Goal: Information Seeking & Learning: Learn about a topic

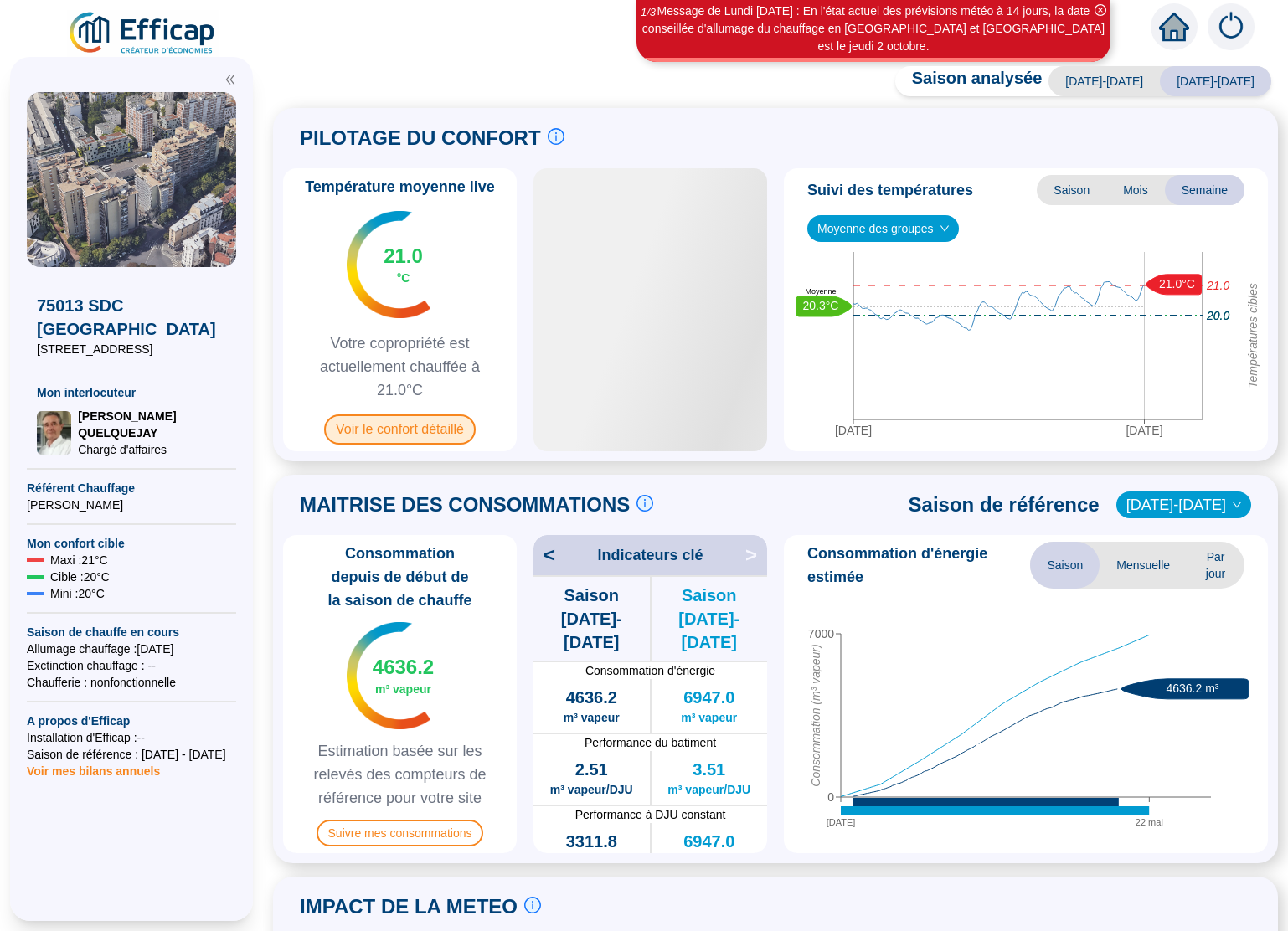
click at [395, 433] on span "Voir le confort détaillé" at bounding box center [400, 429] width 152 height 30
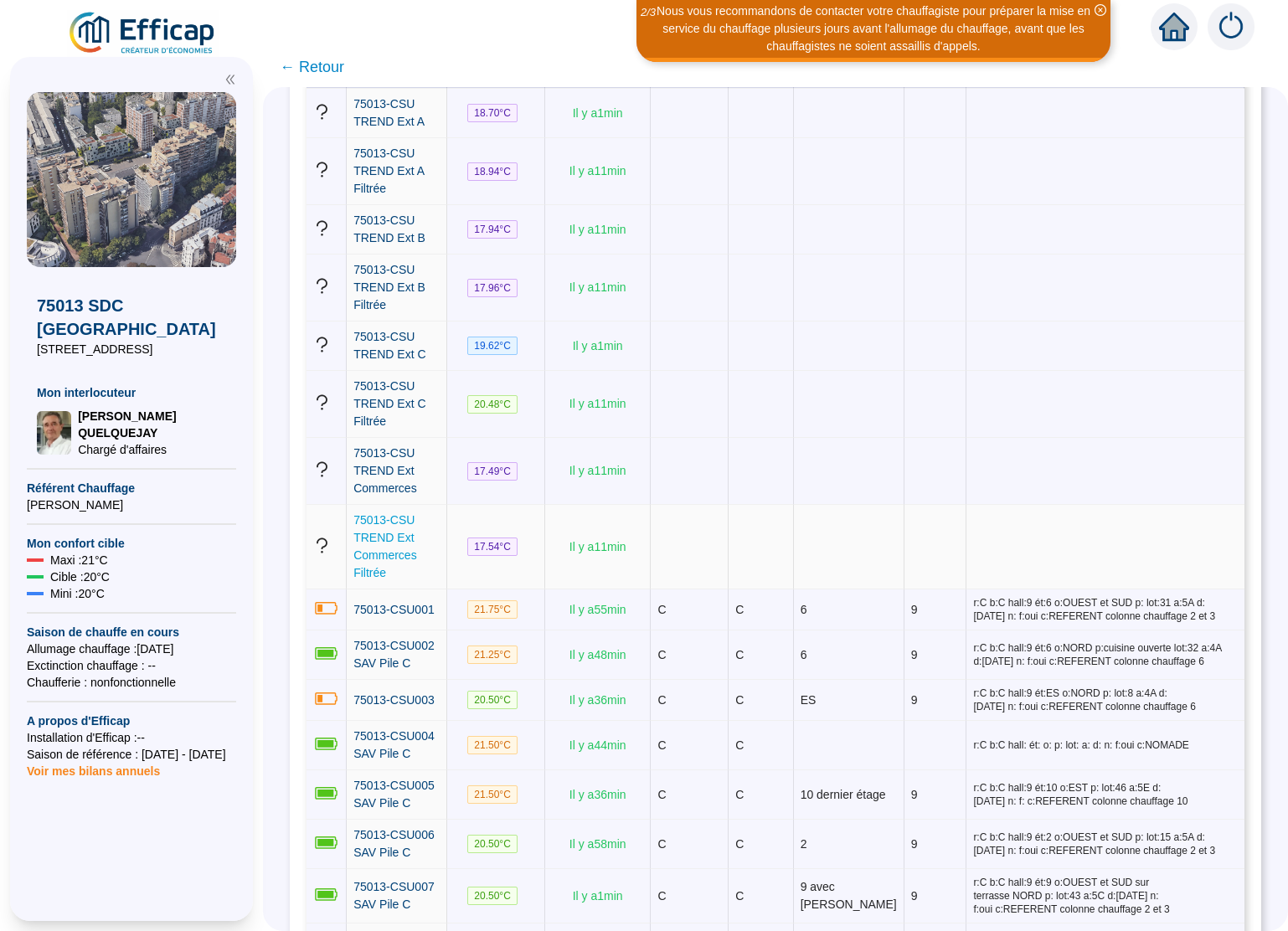
scroll to position [307, 0]
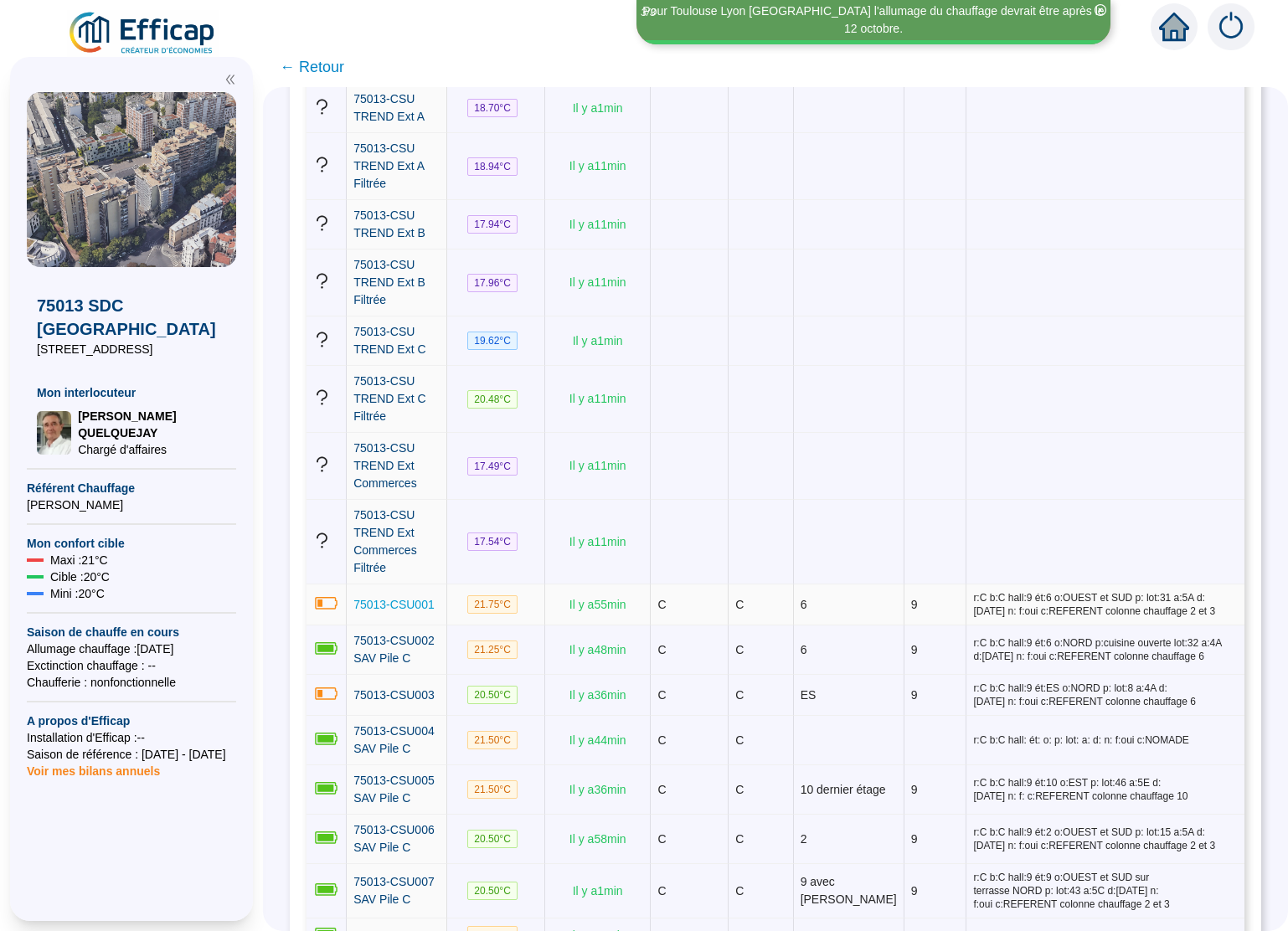
click at [410, 607] on span "75013-CSU001" at bounding box center [393, 605] width 81 height 14
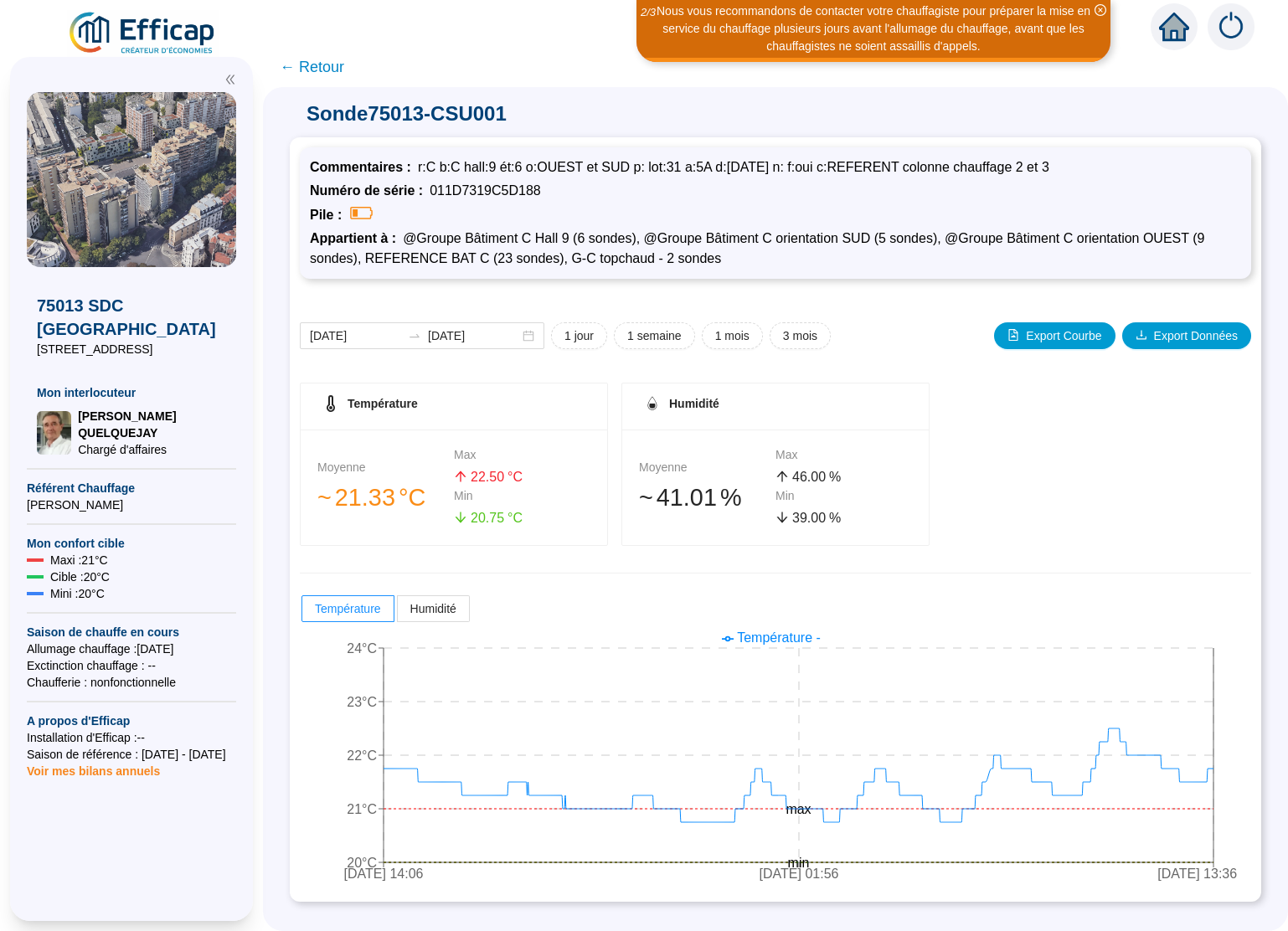
click at [287, 66] on span "← Retour" at bounding box center [312, 67] width 64 height 23
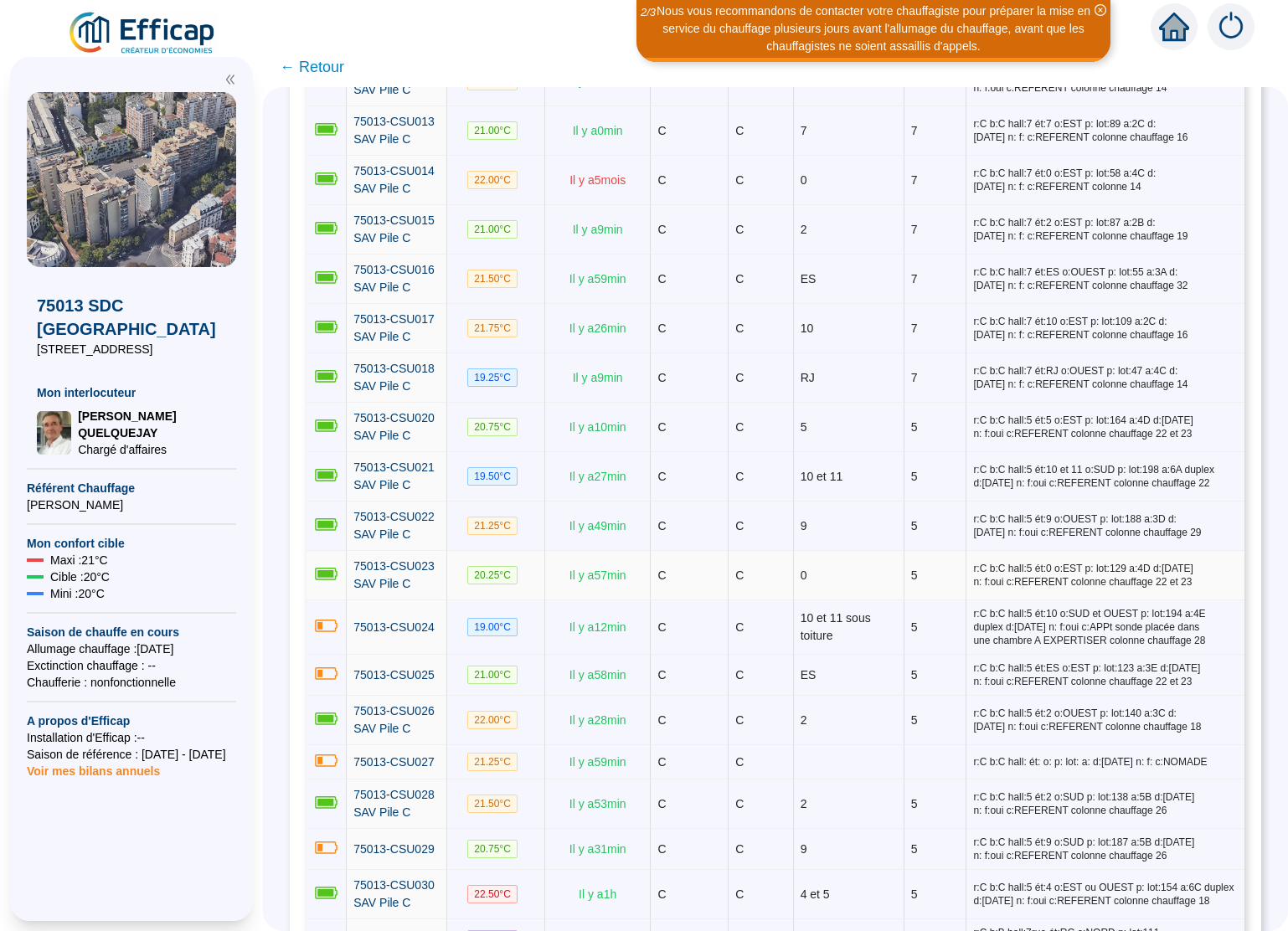
scroll to position [1349, 0]
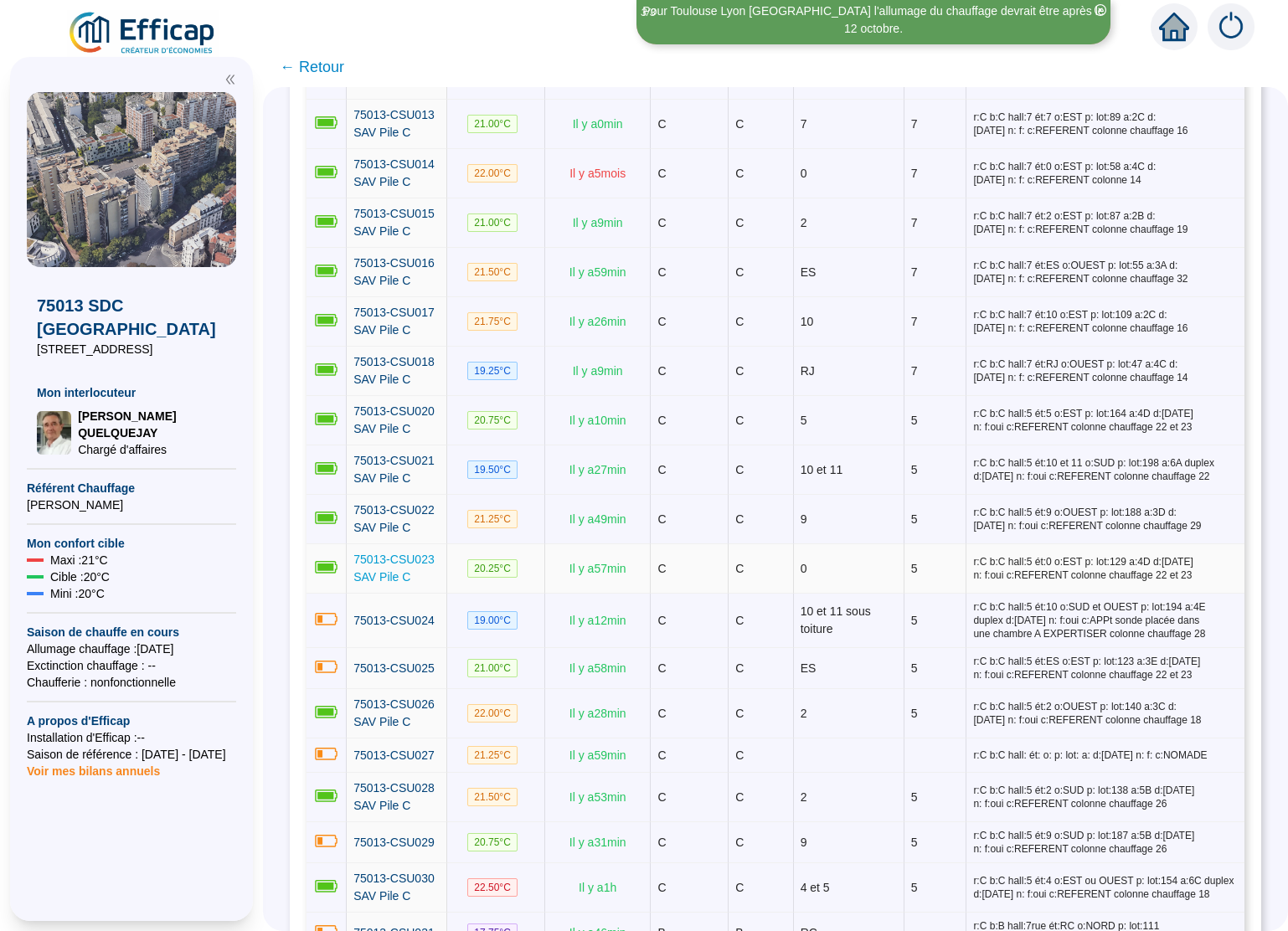
click at [422, 583] on span "75013-CSU023 SAV Pile C" at bounding box center [393, 569] width 81 height 31
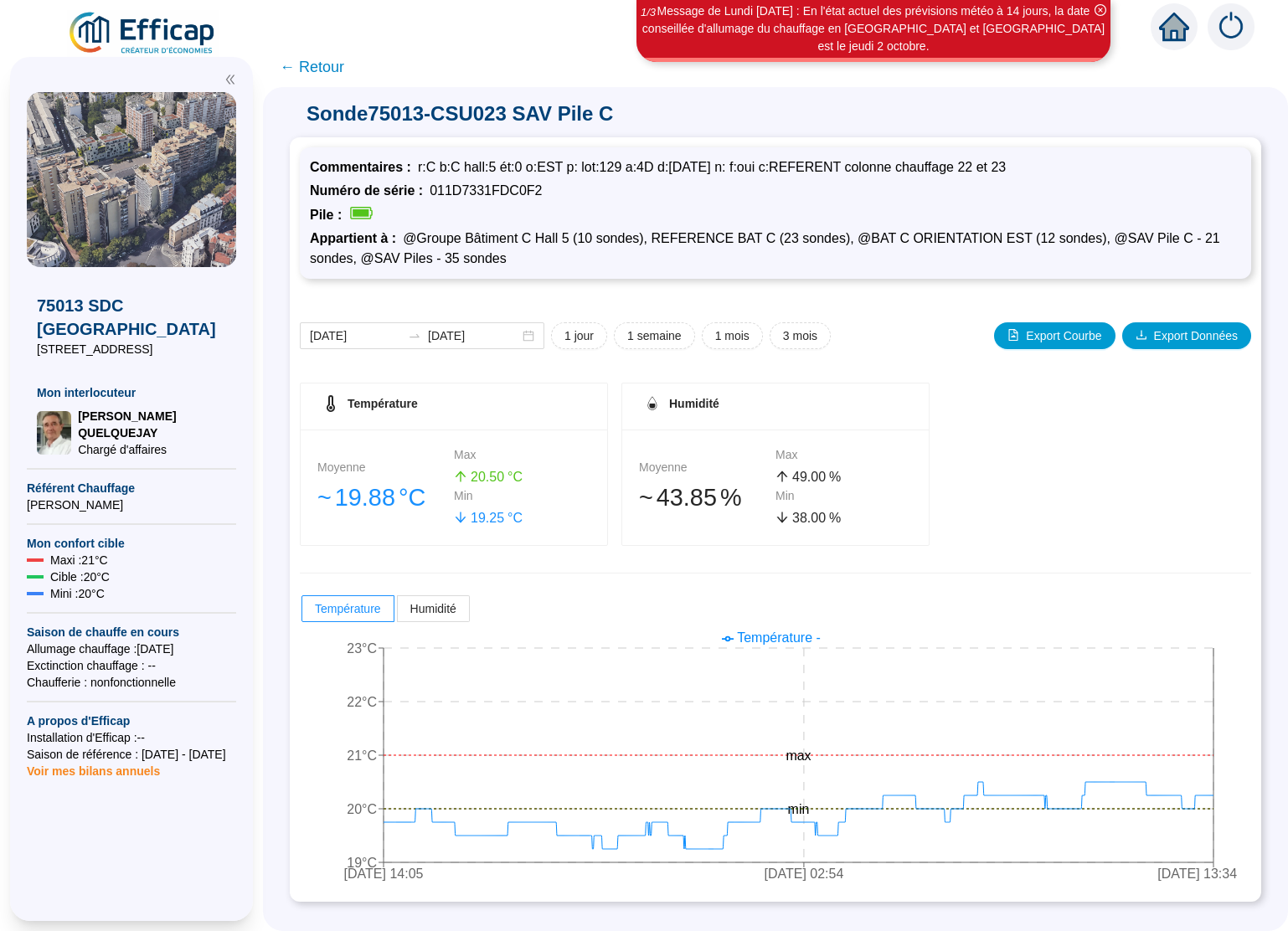
click at [218, 39] on link at bounding box center [143, 33] width 152 height 47
